Goal: Use online tool/utility: Utilize a website feature to perform a specific function

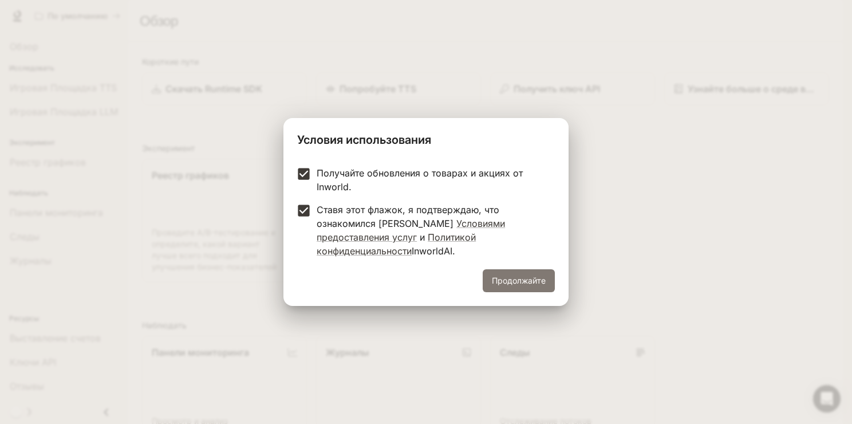
click at [528, 274] on ya-tr-span "Продолжайте" at bounding box center [519, 281] width 54 height 14
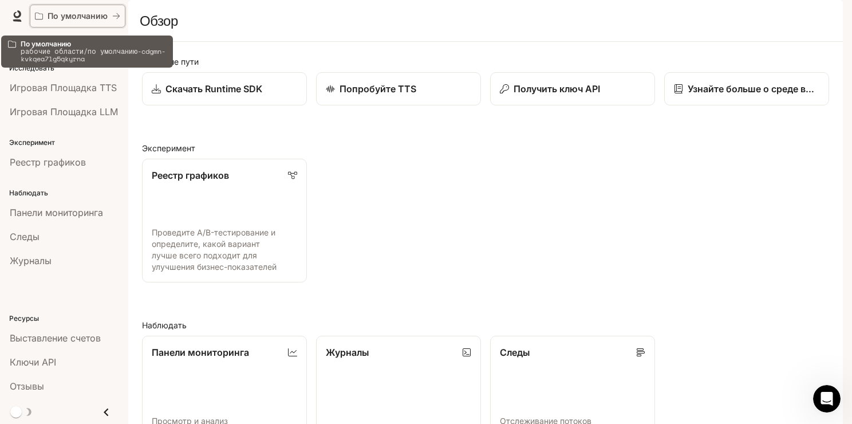
click at [119, 13] on icon "Все рабочие пространства" at bounding box center [116, 16] width 8 height 8
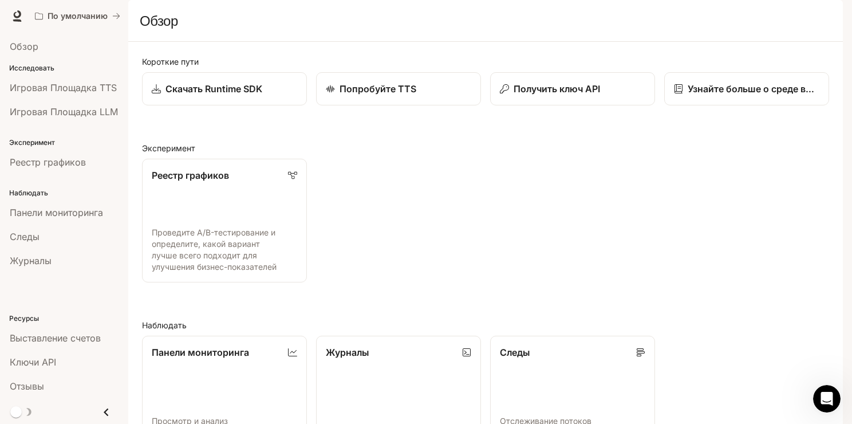
scroll to position [263, 0]
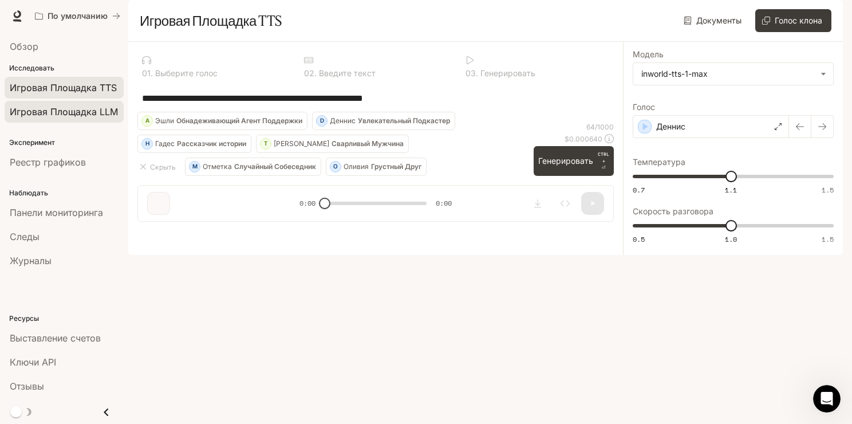
click at [84, 110] on ya-tr-span "Игровая Площадка LLM" at bounding box center [64, 111] width 108 height 11
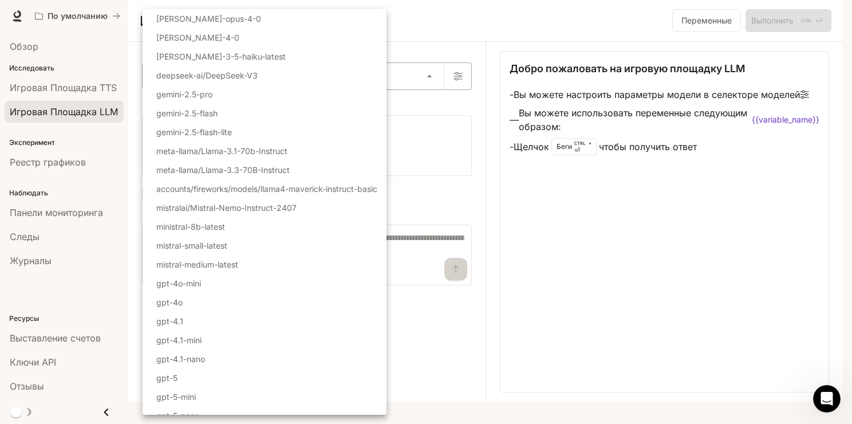
click at [422, 109] on body "Перейти к основному контенту По умолчанию Время выполнения Время выполнения Док…" at bounding box center [426, 212] width 852 height 424
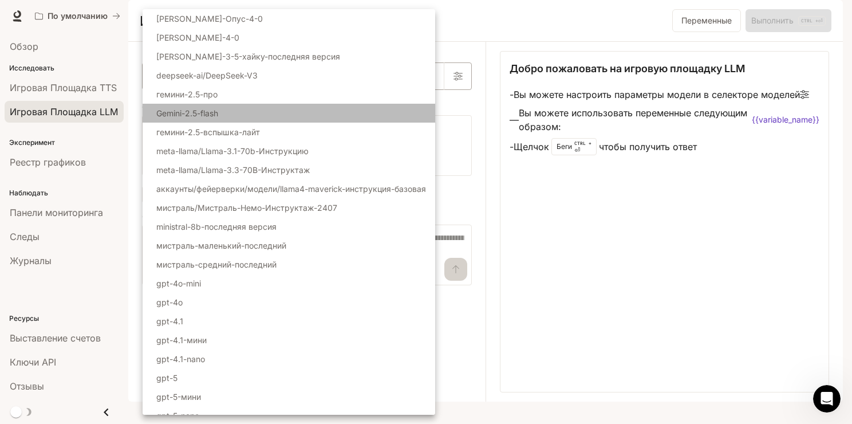
click at [422, 109] on li "Gemini-2.5-flash" at bounding box center [289, 113] width 292 height 19
type input "**********"
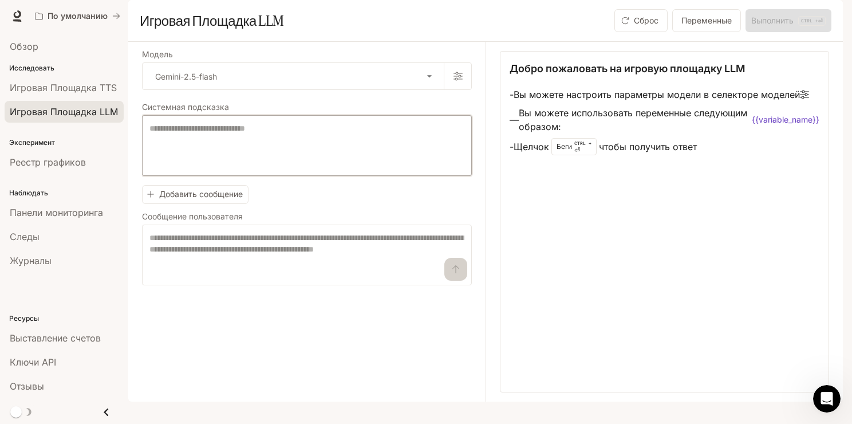
click at [367, 168] on textarea at bounding box center [306, 145] width 315 height 46
